Goal: Information Seeking & Learning: Learn about a topic

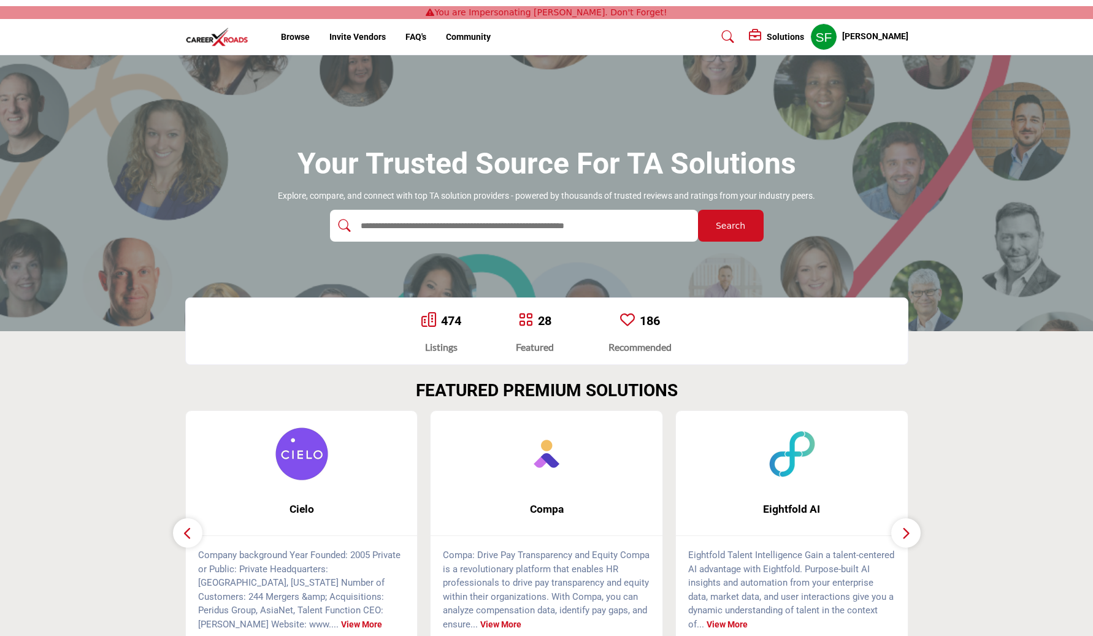
click at [450, 320] on link "474" at bounding box center [451, 320] width 20 height 15
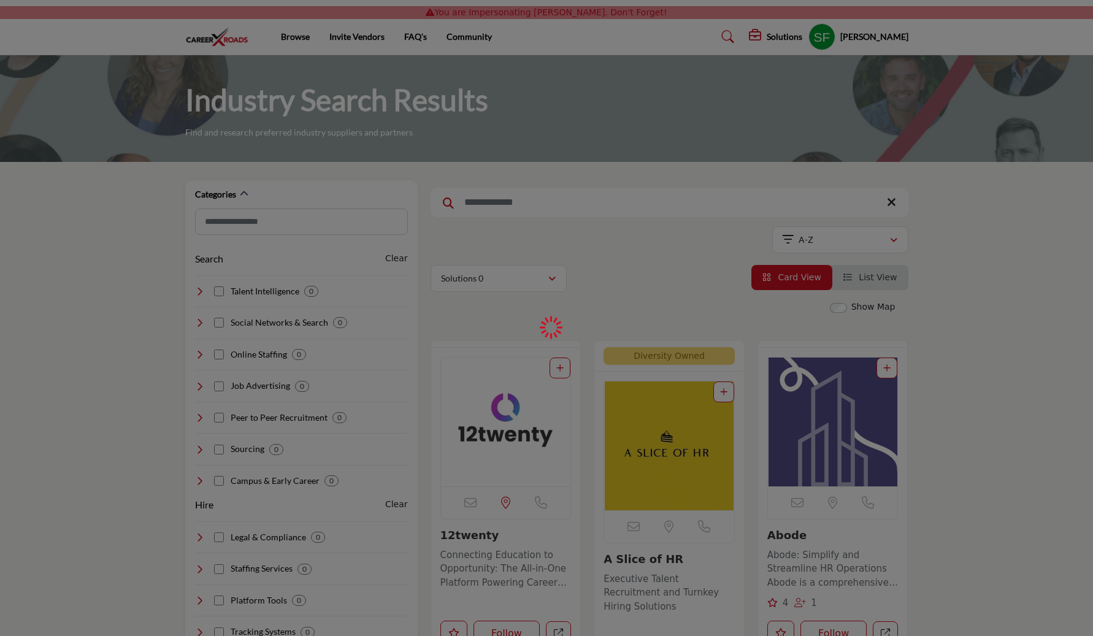
click at [450, 320] on div at bounding box center [546, 318] width 1093 height 636
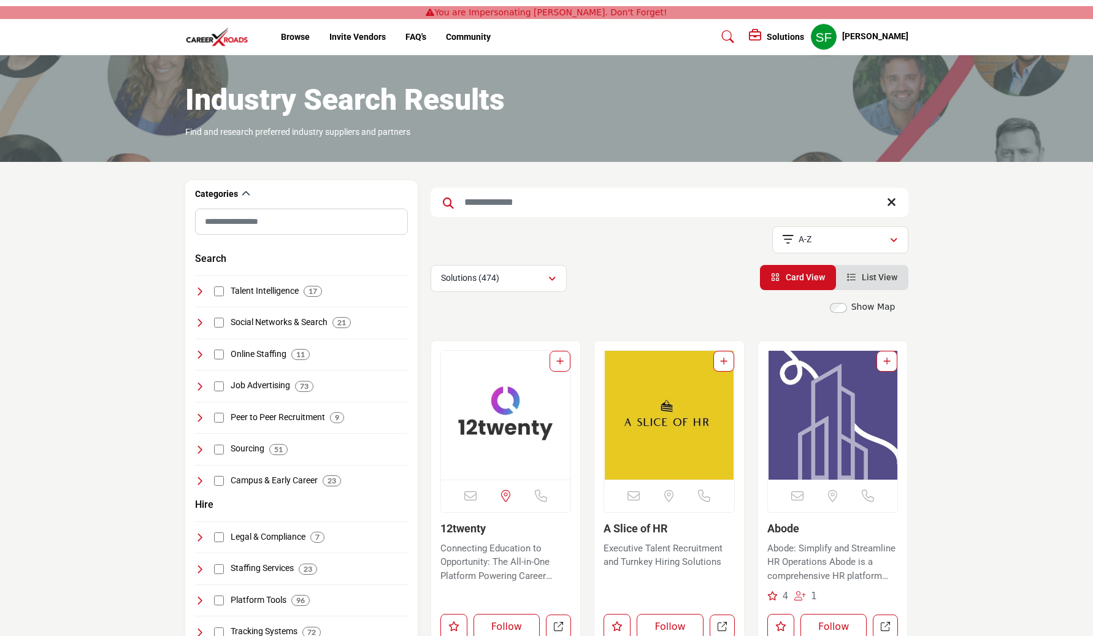
click at [220, 55] on div "Industry Search Results Find and research preferred industry suppliers and part…" at bounding box center [546, 108] width 1093 height 107
click at [220, 27] on img at bounding box center [220, 37] width 70 height 20
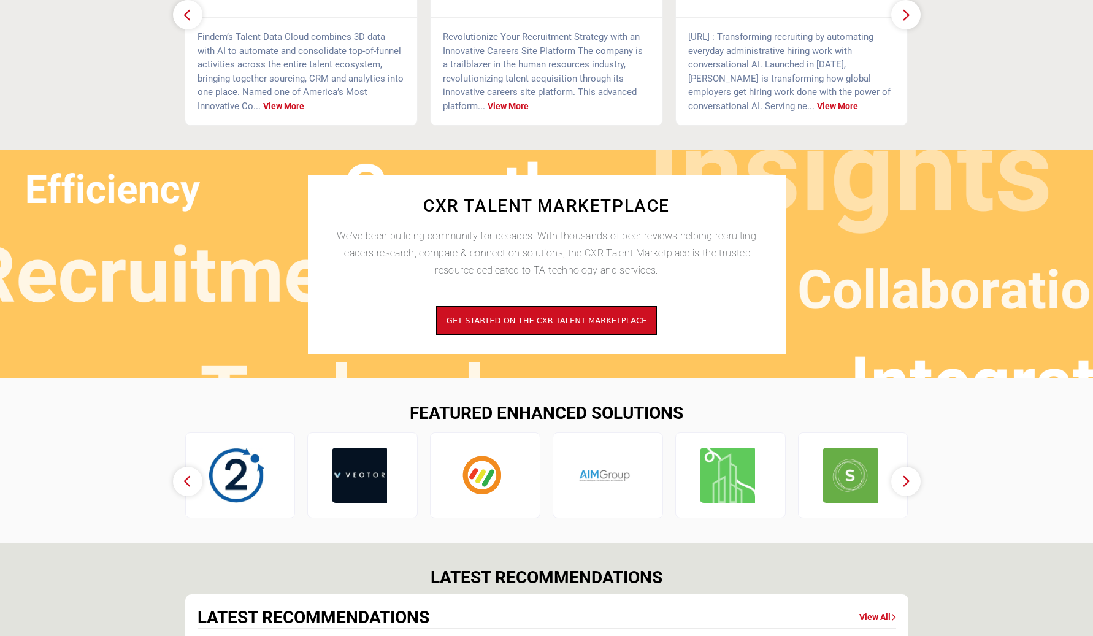
scroll to position [537, 0]
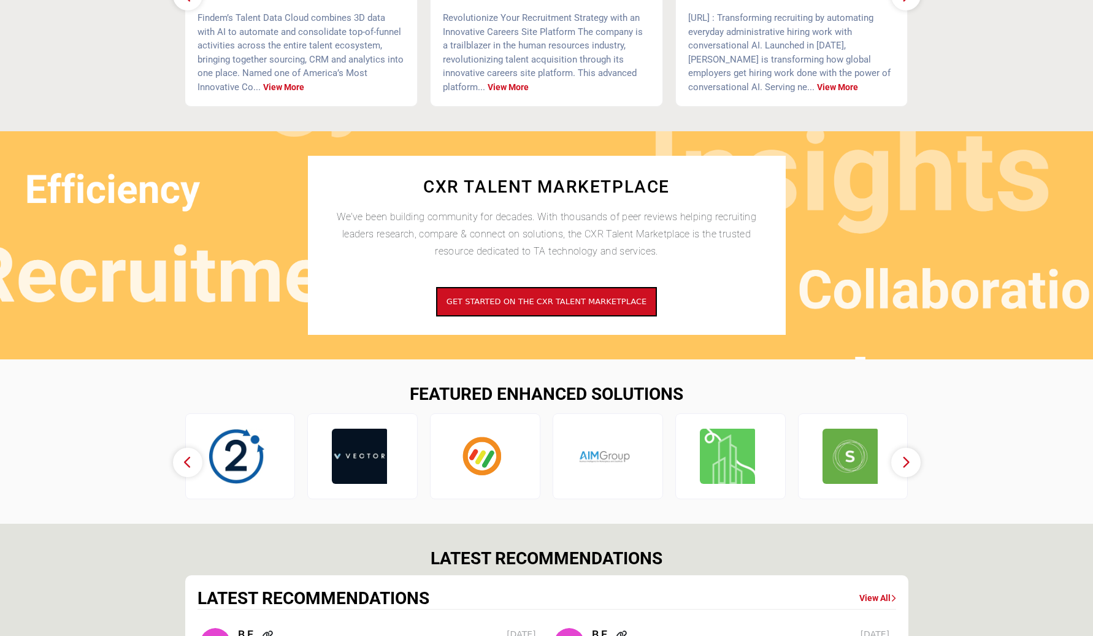
click at [386, 329] on div "CXR TALENT MARKETPLACE We’ve been building community for decades. With thousand…" at bounding box center [547, 245] width 478 height 179
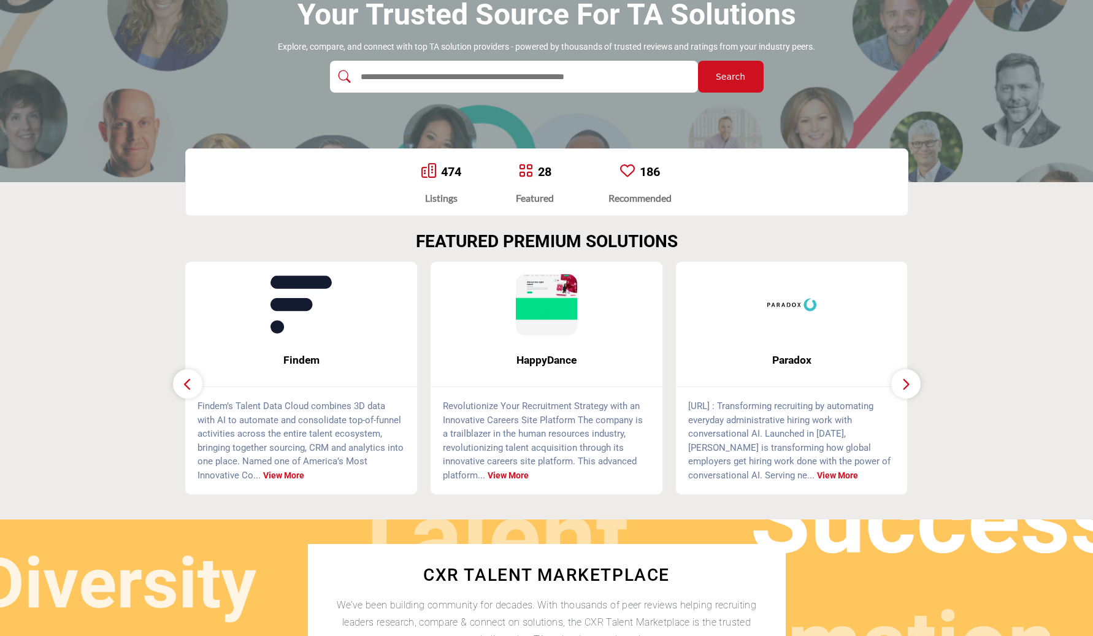
scroll to position [77, 0]
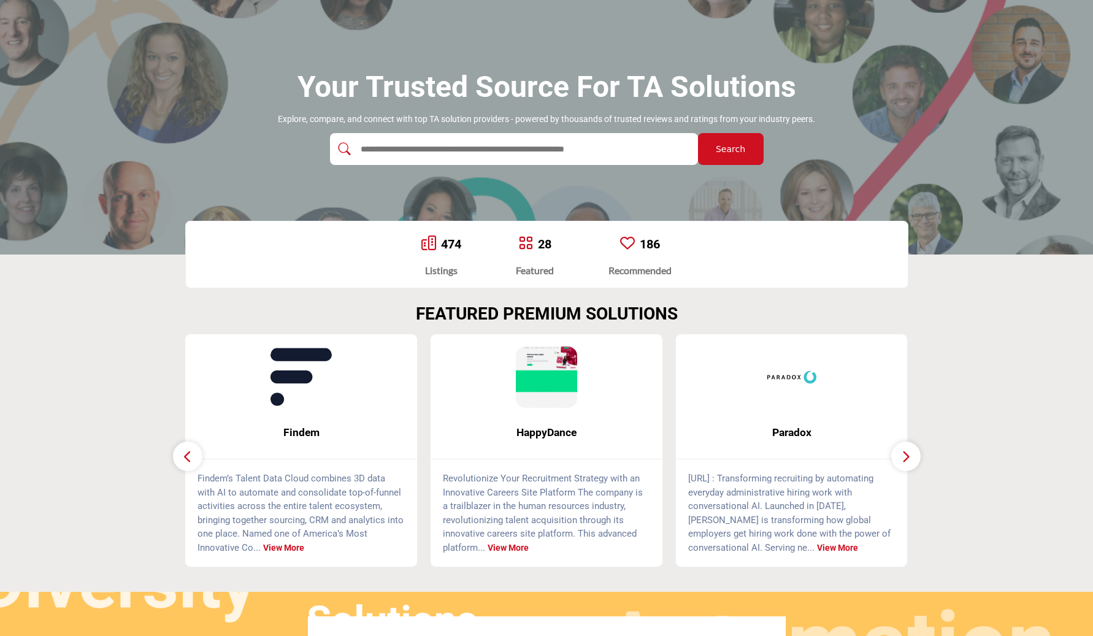
click at [542, 245] on link "28" at bounding box center [544, 244] width 13 height 15
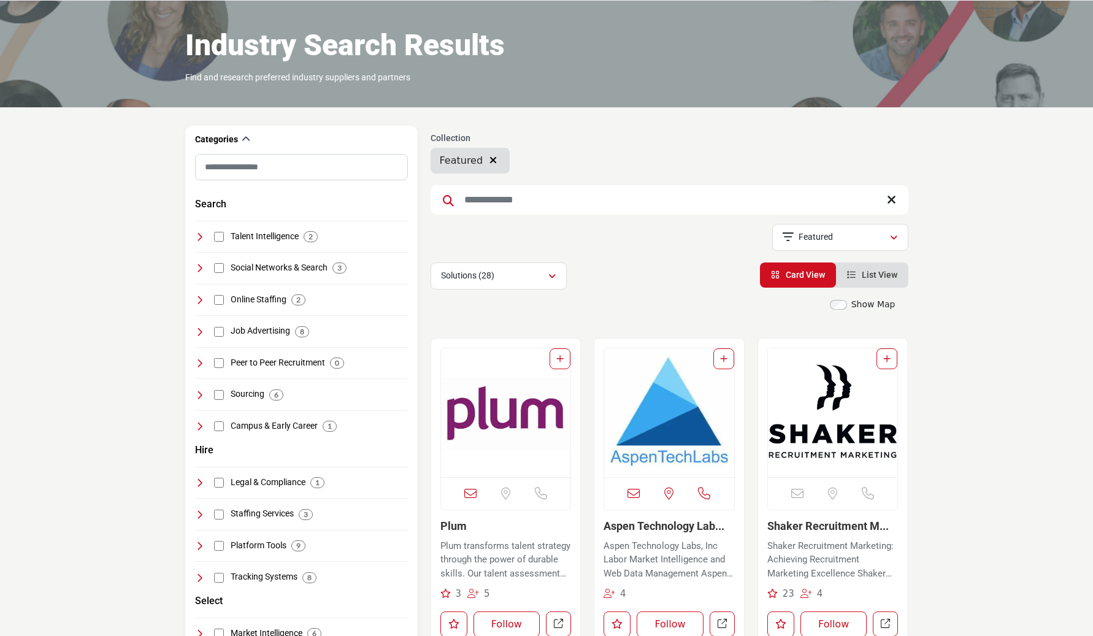
scroll to position [63, 0]
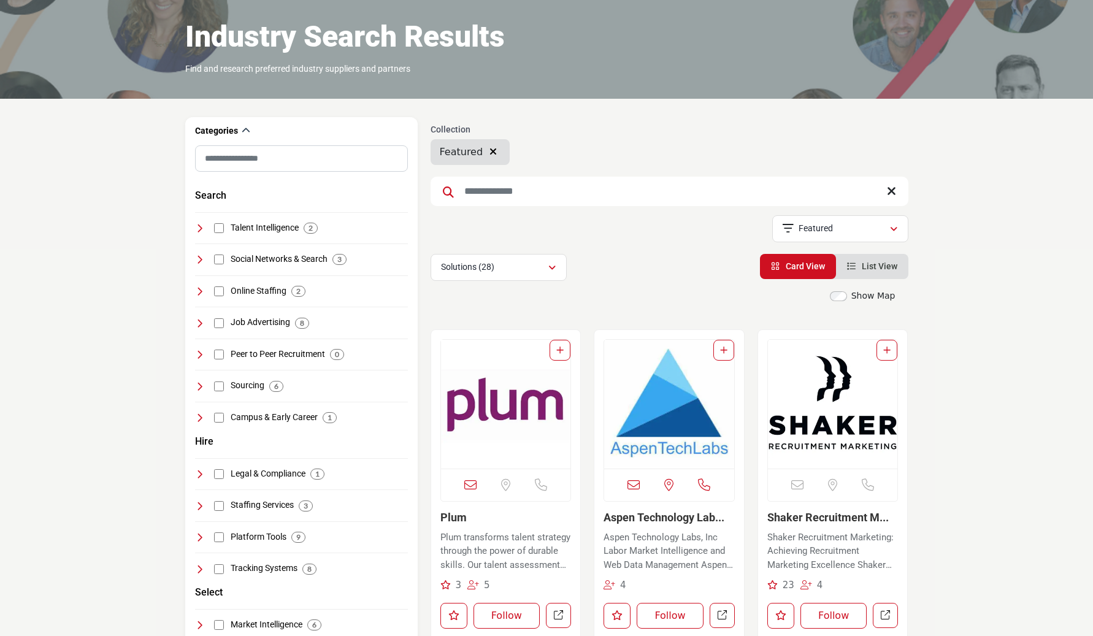
click at [524, 440] on img "Open Listing in new tab" at bounding box center [506, 404] width 130 height 129
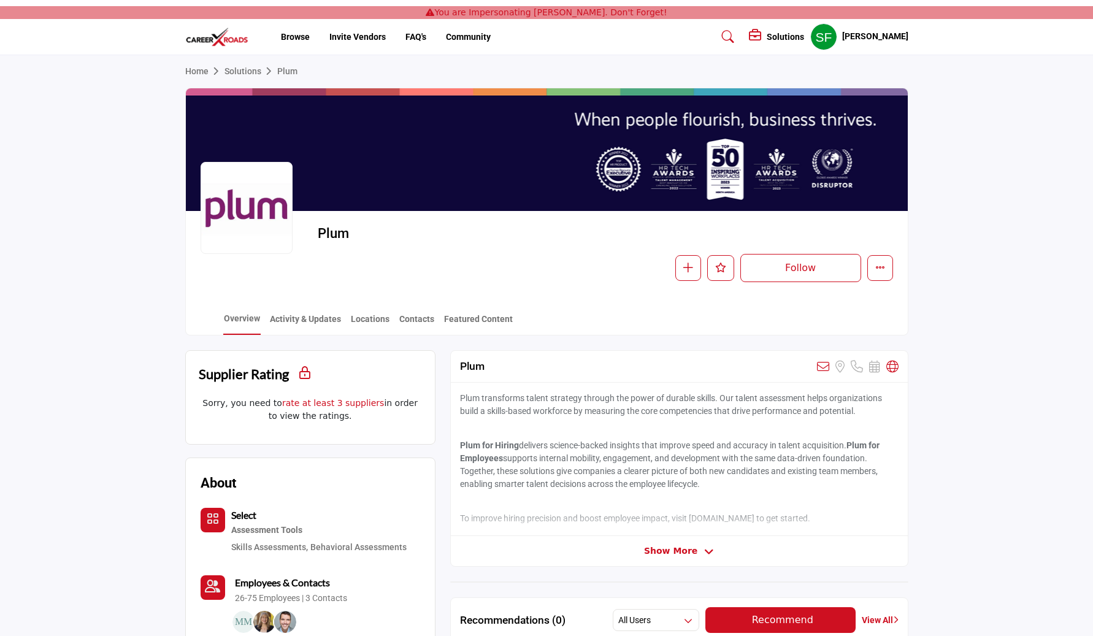
click at [255, 213] on div at bounding box center [247, 208] width 92 height 92
click at [226, 37] on img at bounding box center [220, 37] width 70 height 20
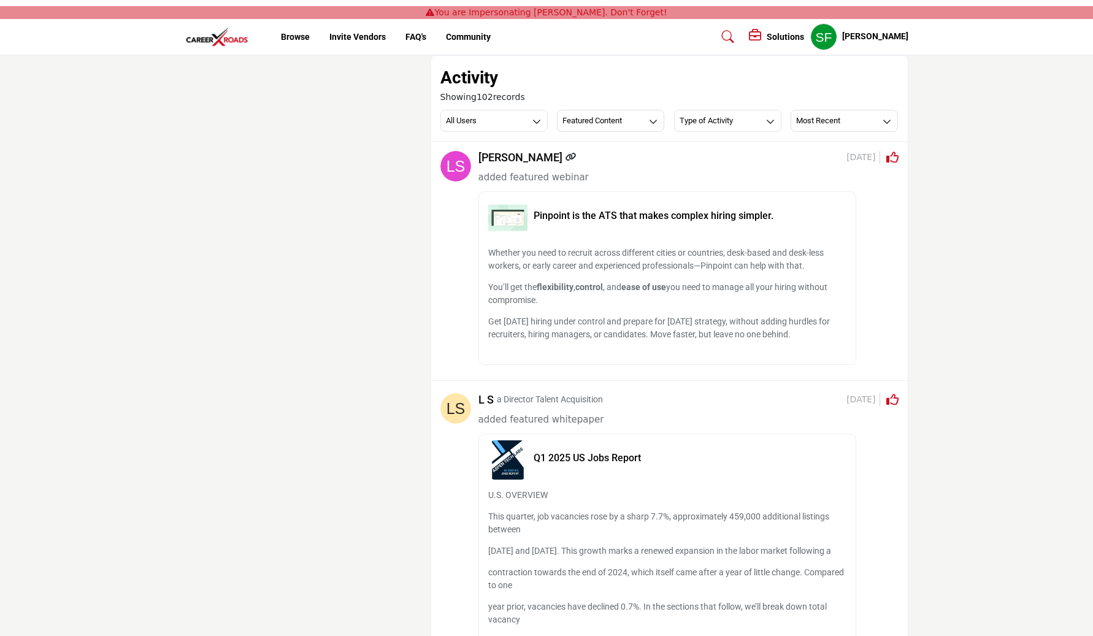
click at [847, 159] on span "[DATE]" at bounding box center [863, 157] width 33 height 13
click at [45, 39] on nav "Browse Invite Vendors FAQ's Community" at bounding box center [546, 37] width 1093 height 36
drag, startPoint x: 480, startPoint y: 177, endPoint x: 585, endPoint y: 180, distance: 105.6
click at [585, 180] on div "added featured webinar" at bounding box center [688, 178] width 420 height 14
copy span "added featured webinar"
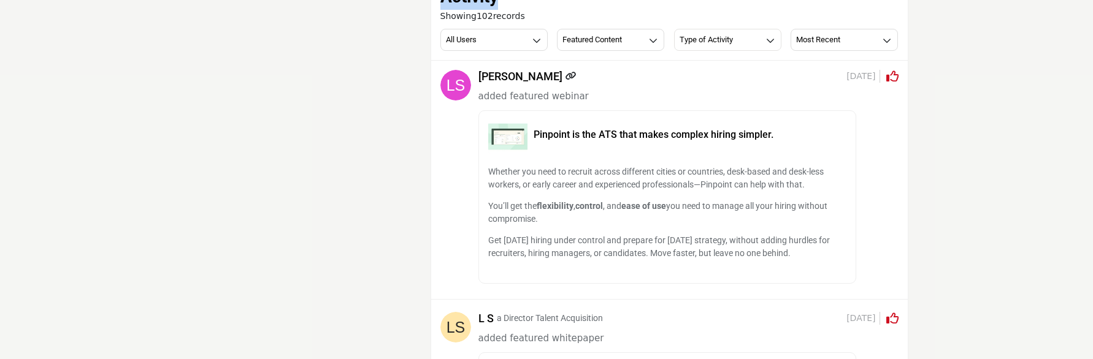
scroll to position [82, 0]
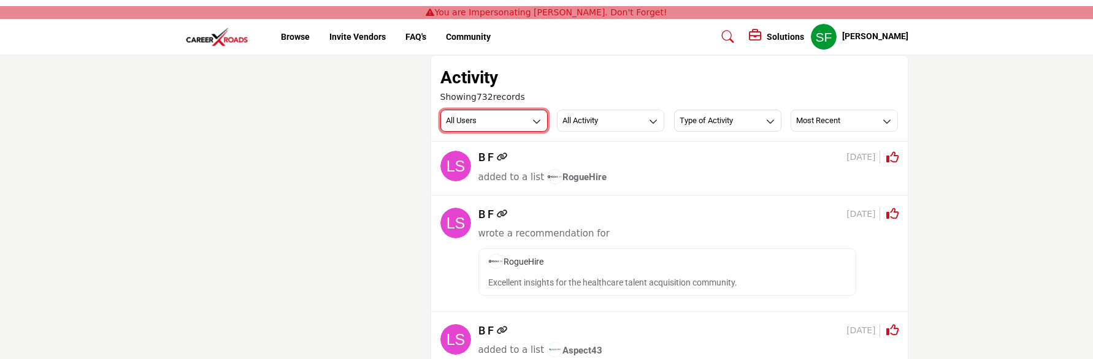
click at [526, 129] on button "All Users" at bounding box center [493, 121] width 107 height 22
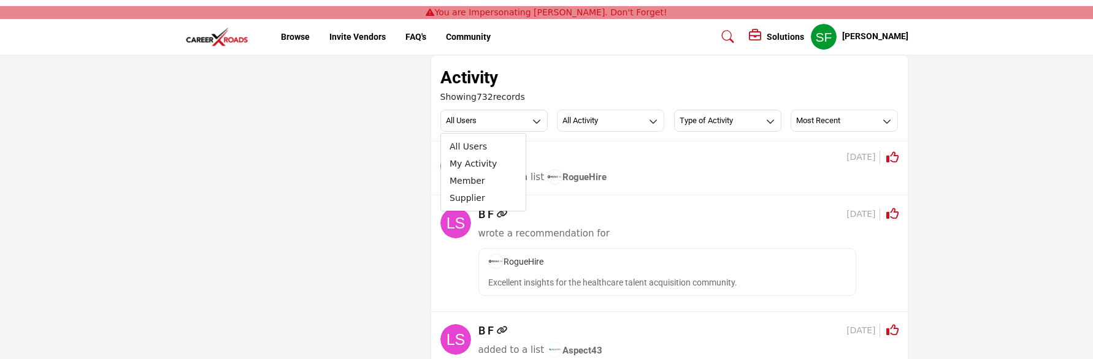
click at [553, 128] on div "All Users All Users My Activity Member Supplier All Activity All Activity Updat…" at bounding box center [669, 121] width 458 height 22
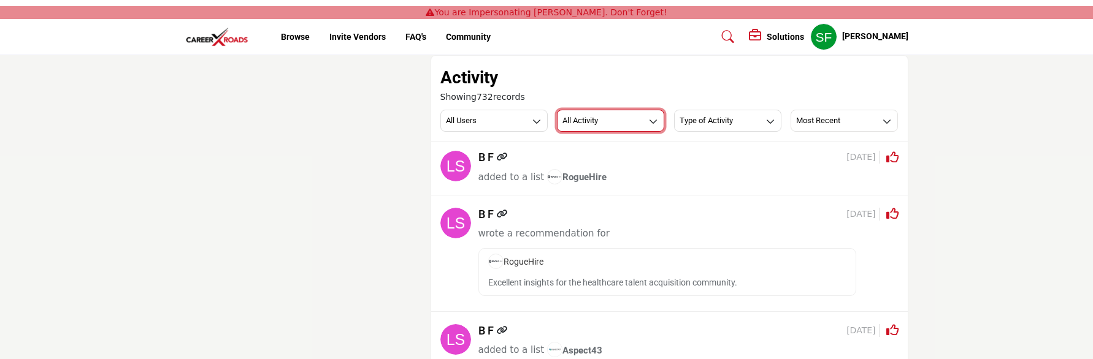
click at [569, 128] on button "All Activity" at bounding box center [610, 121] width 107 height 22
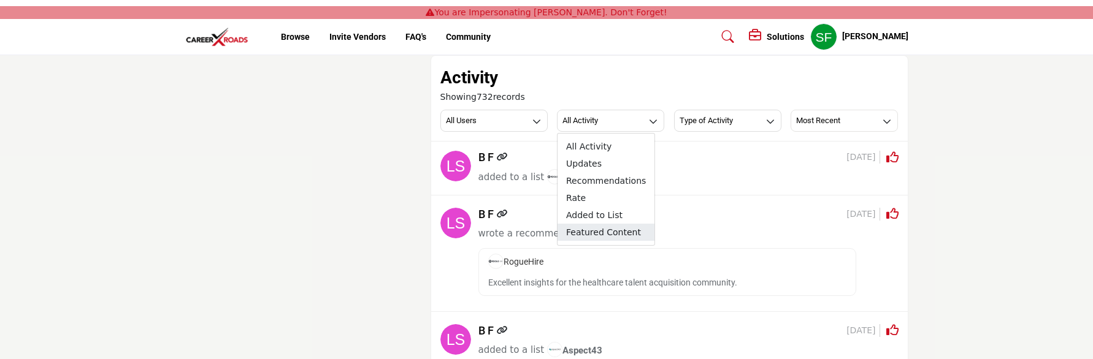
click at [602, 228] on span "Featured Content" at bounding box center [606, 232] width 97 height 17
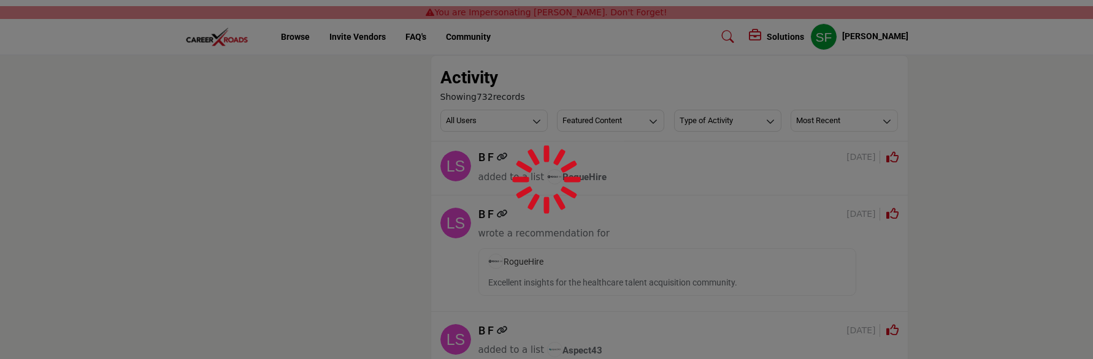
click at [466, 1] on div at bounding box center [546, 179] width 1093 height 359
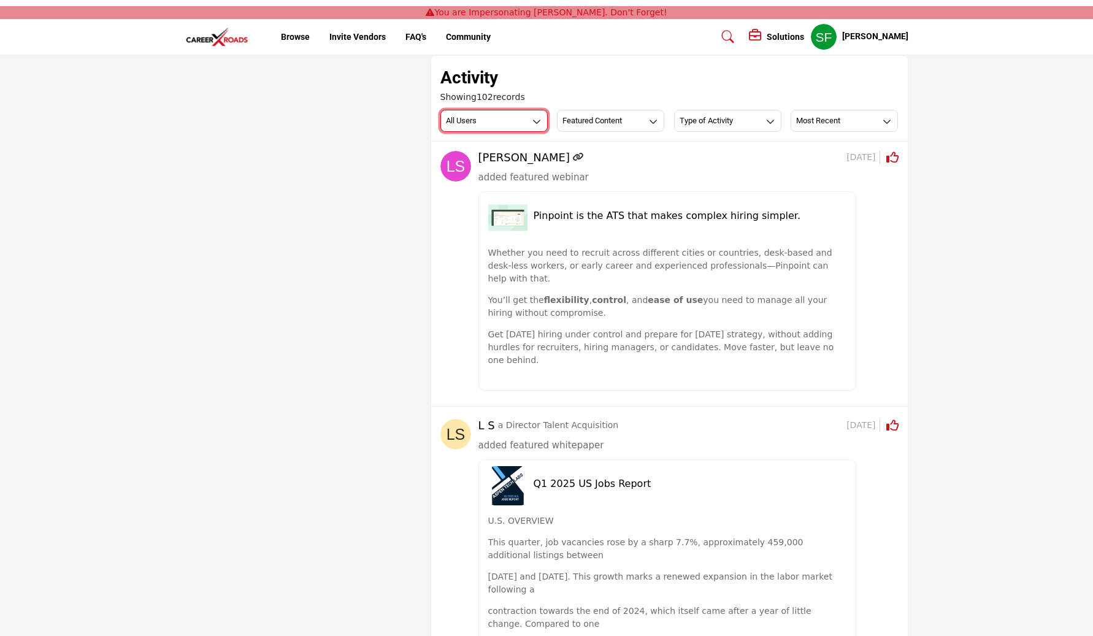
click at [525, 128] on button "All Users" at bounding box center [493, 121] width 107 height 22
click at [599, 118] on h3 "Featured Content" at bounding box center [593, 120] width 60 height 11
click at [597, 152] on span "All Activity" at bounding box center [606, 146] width 97 height 17
